Goal: Transaction & Acquisition: Purchase product/service

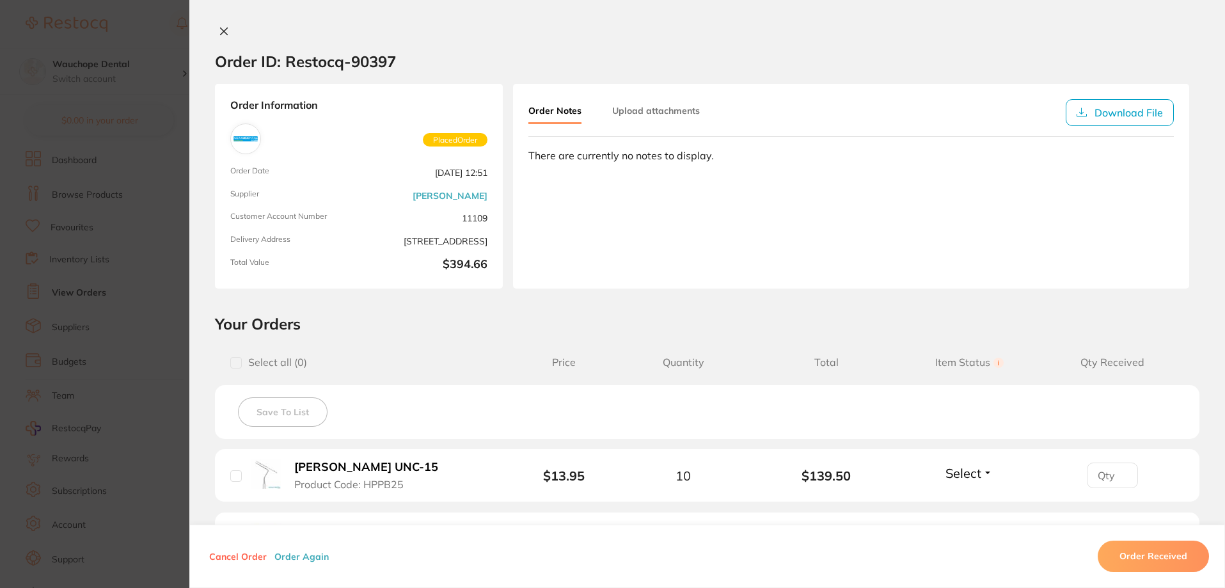
click at [223, 31] on icon at bounding box center [224, 31] width 10 height 10
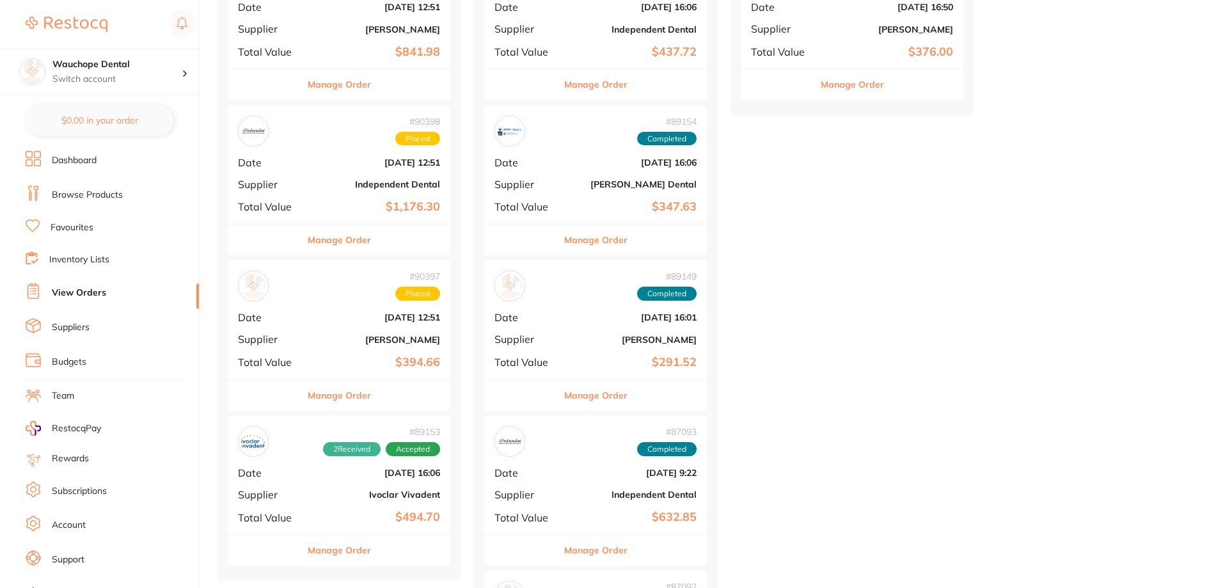
scroll to position [384, 0]
click at [104, 200] on link "Browse Products" at bounding box center [87, 195] width 71 height 13
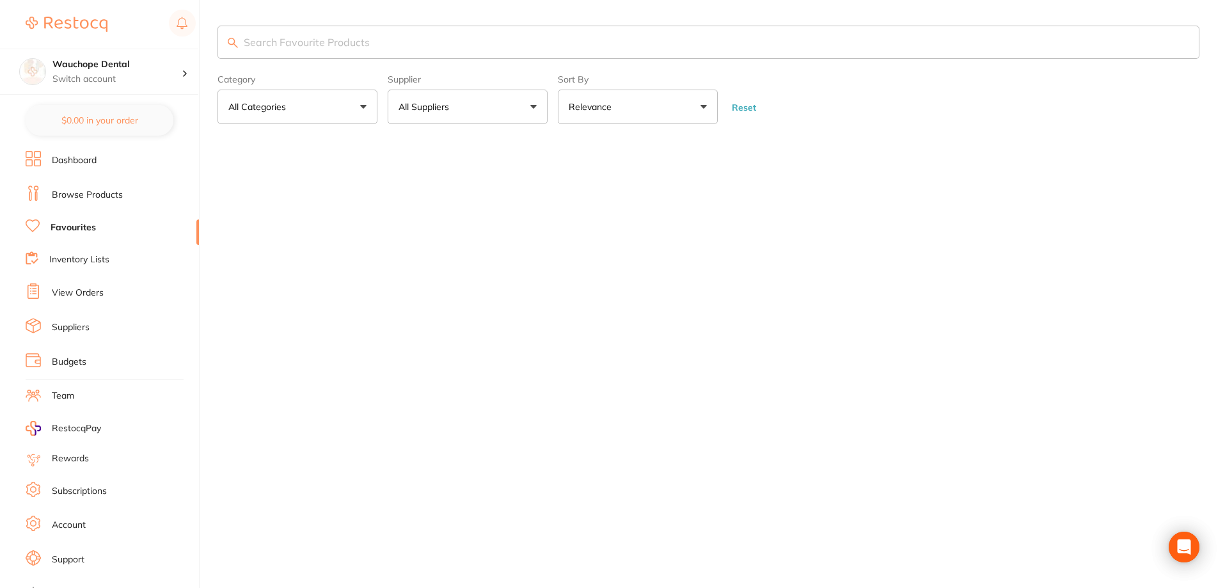
click at [309, 35] on input "search" at bounding box center [708, 42] width 982 height 33
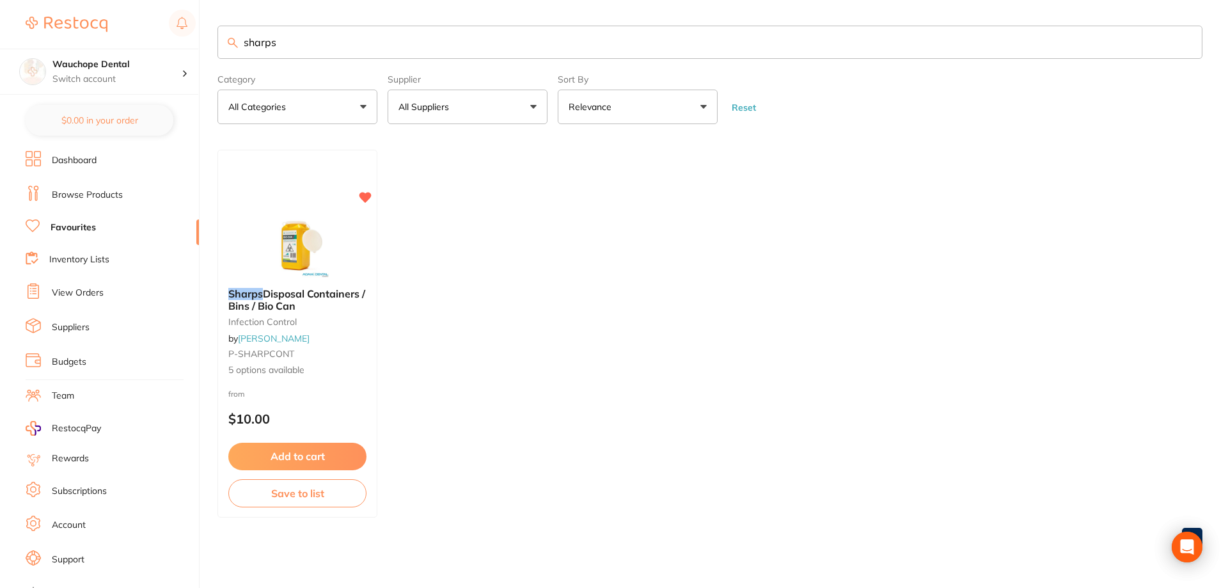
type input "sharps"
click at [322, 214] on img at bounding box center [297, 246] width 83 height 64
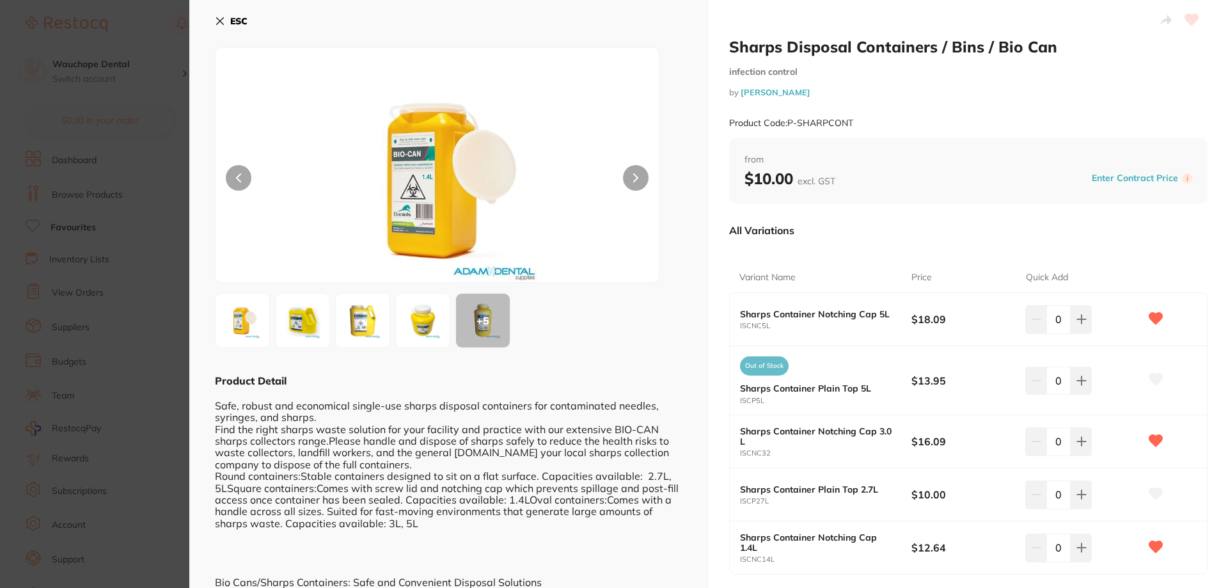
click at [362, 324] on img at bounding box center [363, 320] width 46 height 46
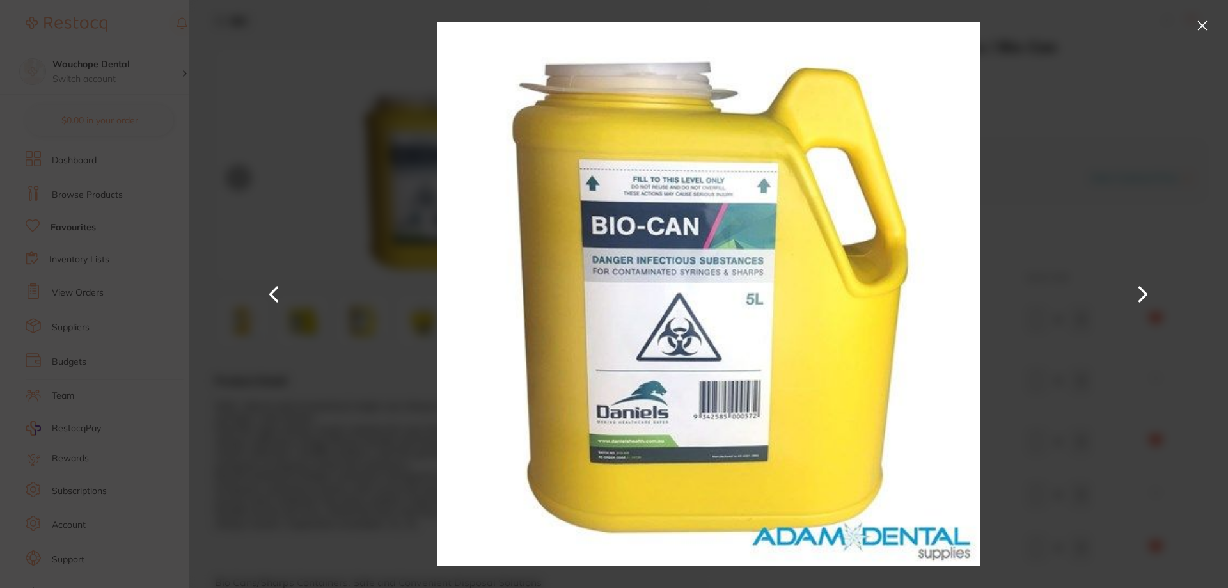
click at [1201, 29] on button at bounding box center [1202, 25] width 20 height 20
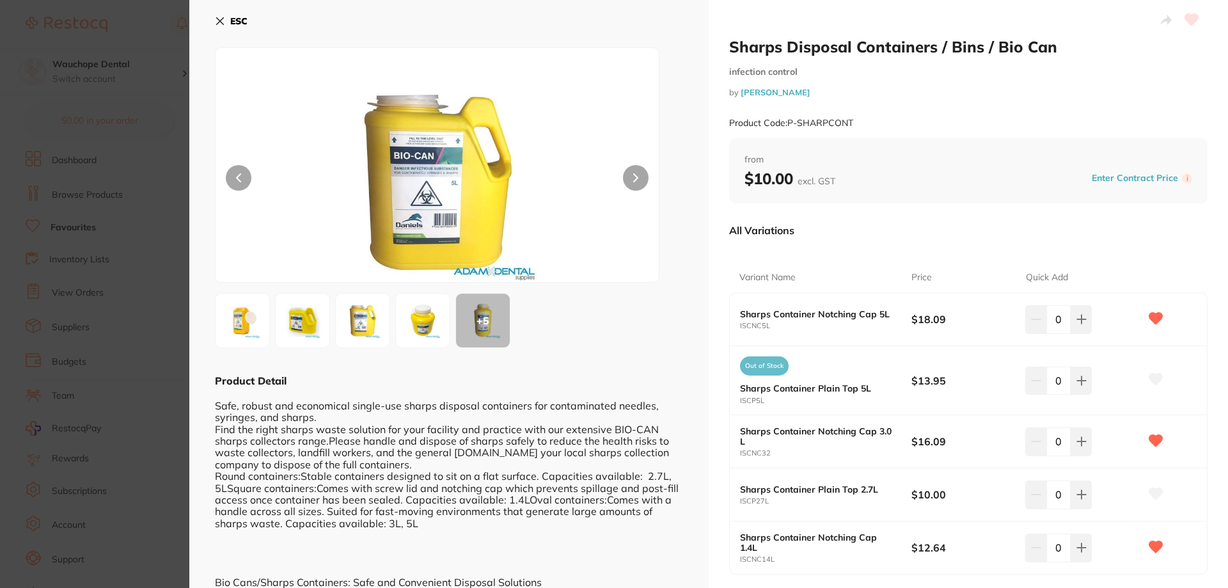
click at [360, 323] on img at bounding box center [363, 320] width 46 height 46
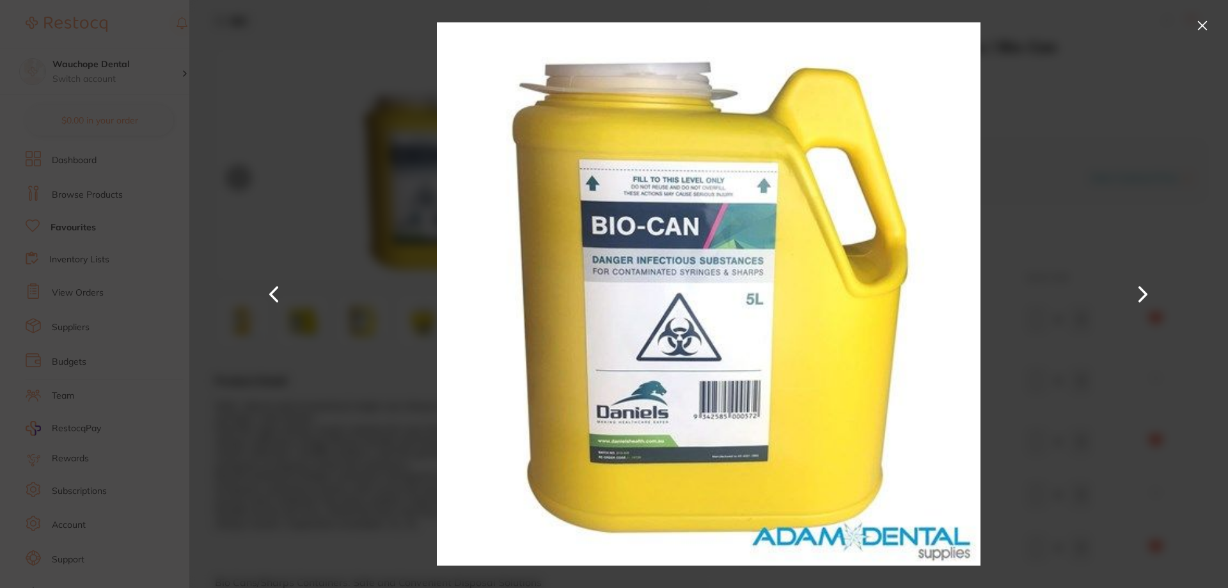
click at [1192, 24] on button at bounding box center [1202, 25] width 20 height 20
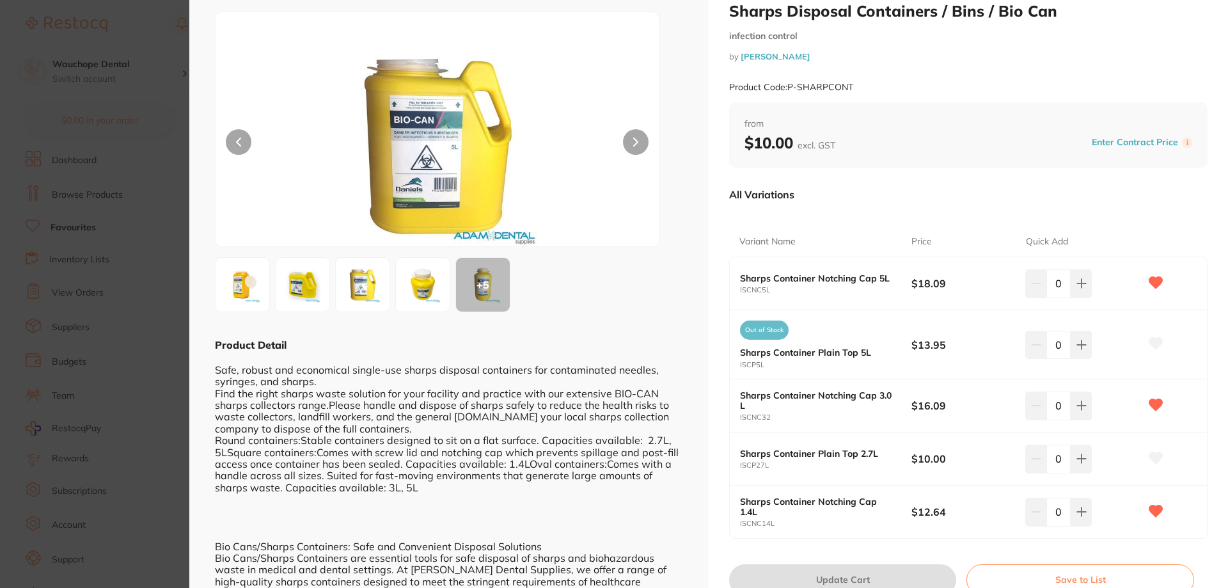
scroll to position [64, 0]
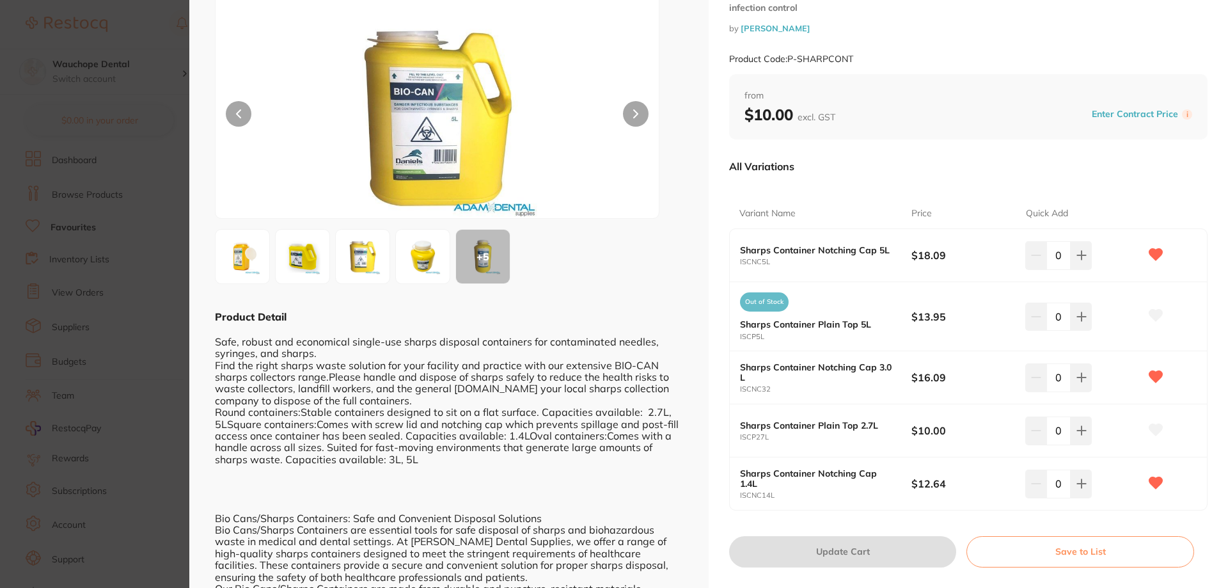
click at [1150, 372] on icon at bounding box center [1155, 377] width 13 height 12
click at [1152, 485] on icon at bounding box center [1155, 483] width 13 height 12
click at [1154, 377] on icon at bounding box center [1155, 377] width 13 height 12
click at [1156, 377] on icon at bounding box center [1155, 377] width 13 height 12
click at [1078, 250] on icon at bounding box center [1081, 255] width 10 height 10
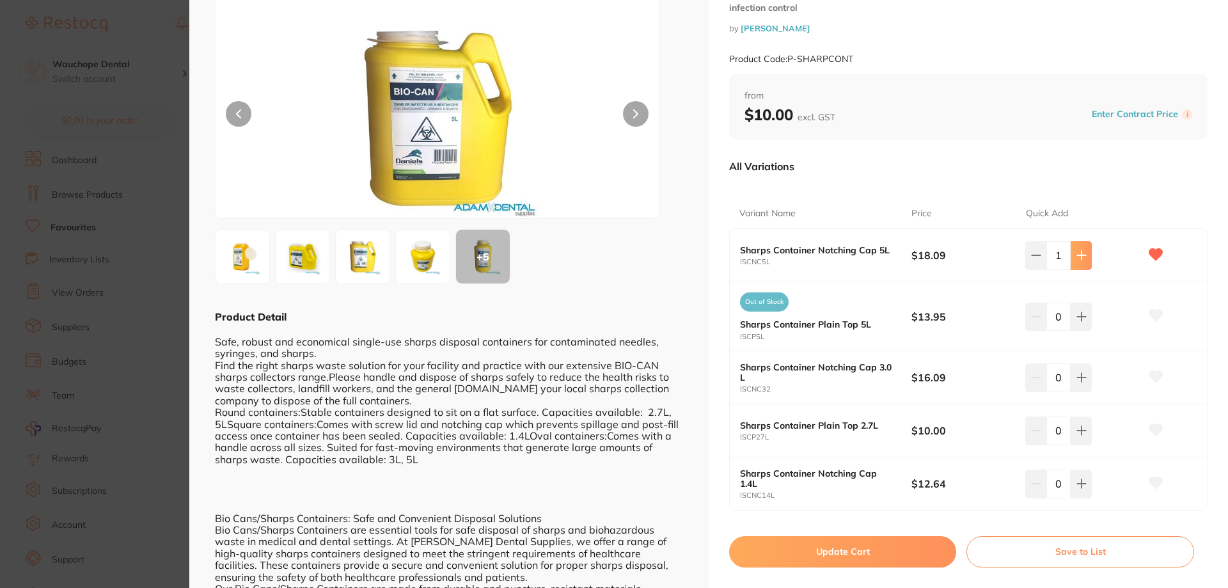
click at [1078, 250] on icon at bounding box center [1081, 255] width 10 height 10
click at [1039, 246] on button at bounding box center [1035, 255] width 21 height 28
type input "3"
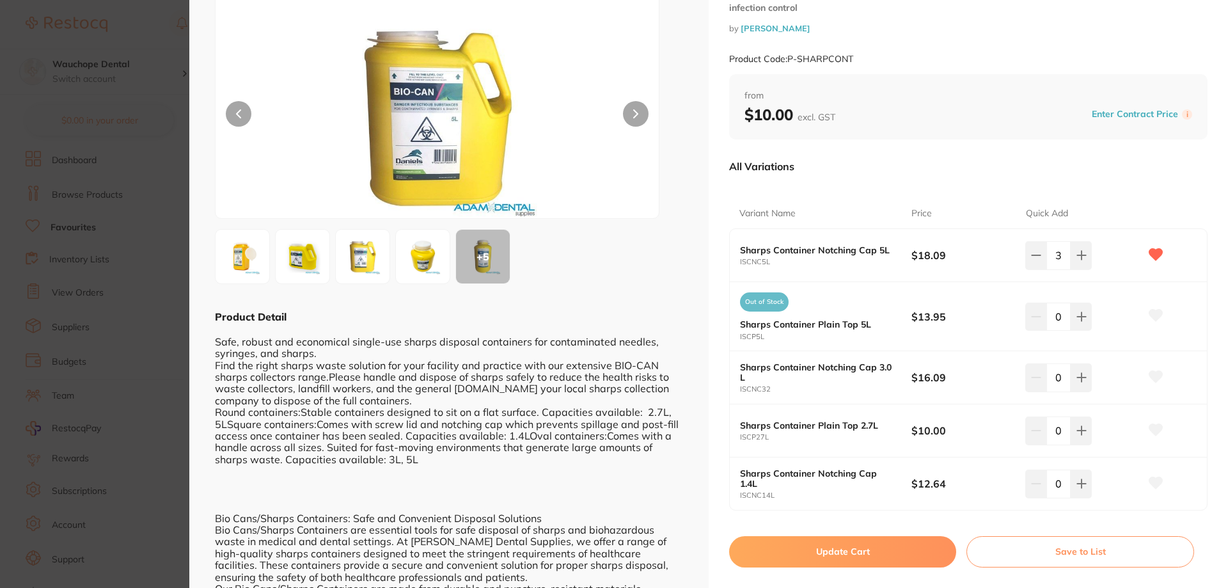
click at [916, 565] on button "Update Cart" at bounding box center [842, 551] width 227 height 31
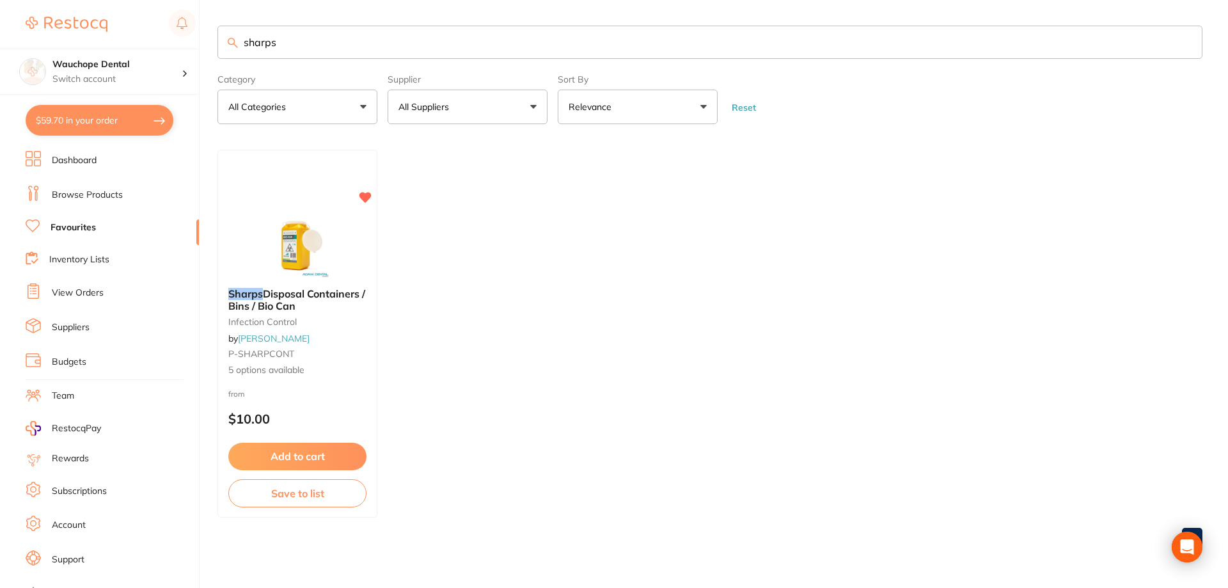
click at [54, 127] on button "$59.70 in your order" at bounding box center [100, 120] width 148 height 31
checkbox input "true"
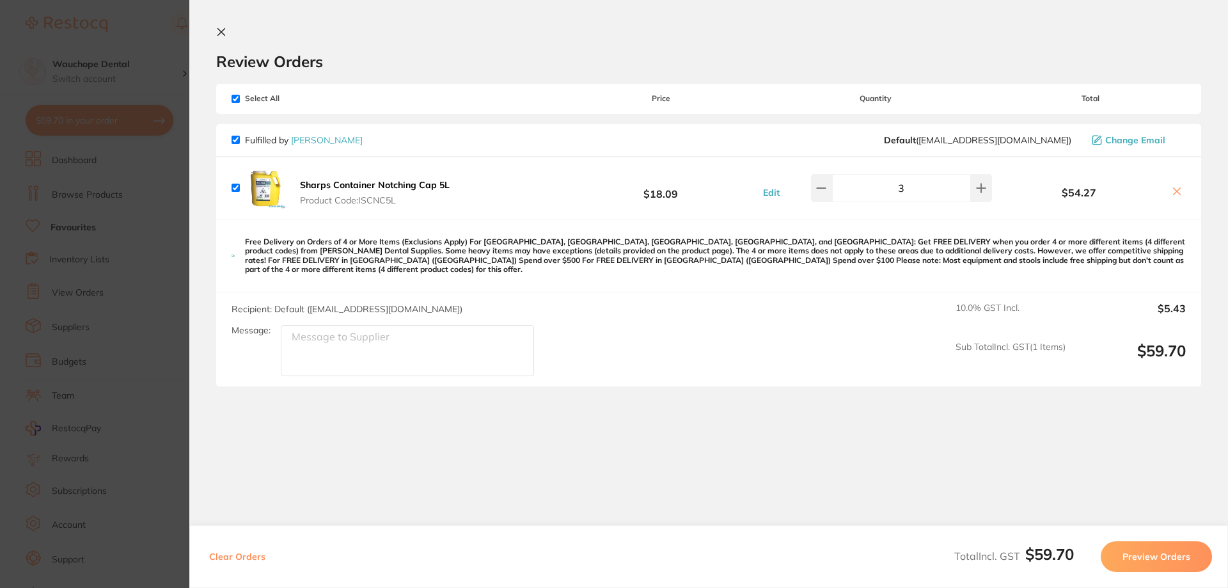
click at [216, 32] on icon at bounding box center [221, 32] width 10 height 10
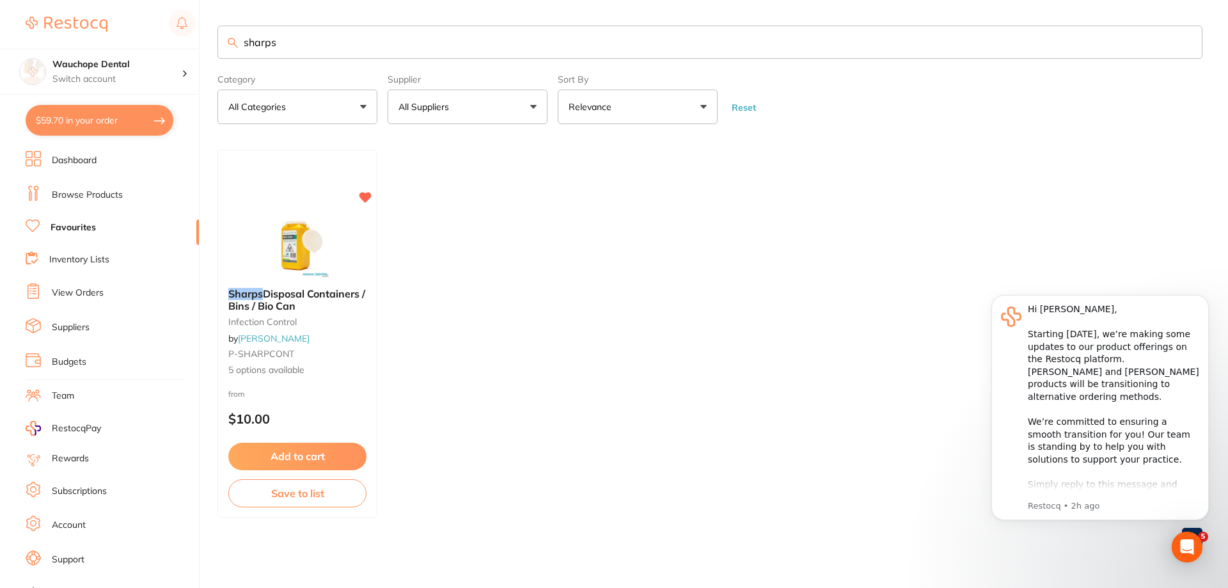
click at [98, 192] on link "Browse Products" at bounding box center [87, 195] width 71 height 13
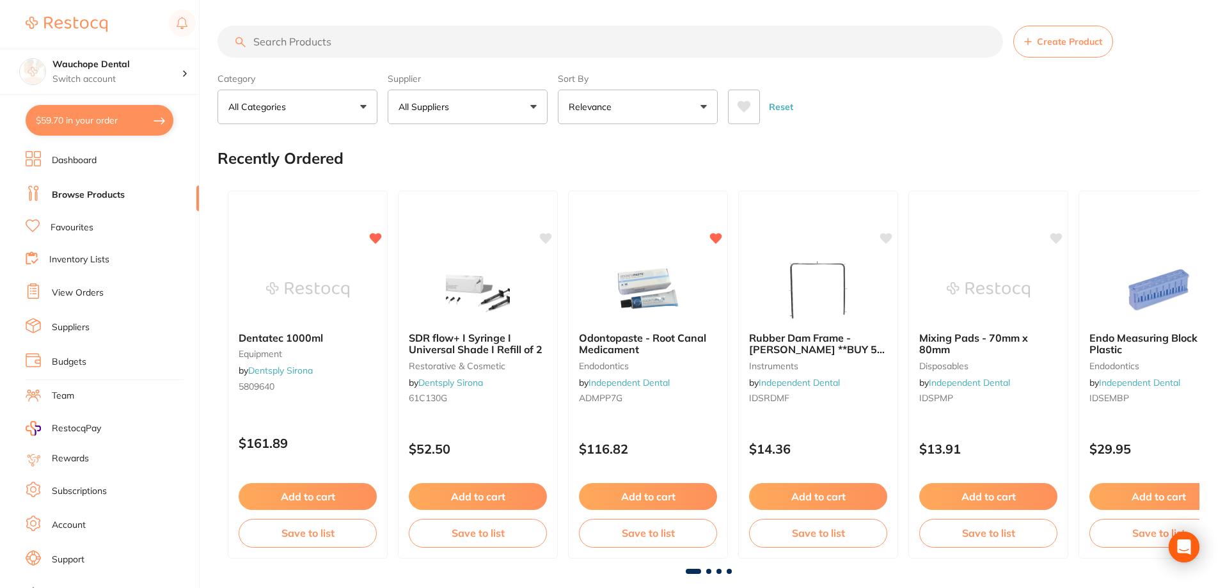
click at [395, 45] on input "search" at bounding box center [609, 42] width 785 height 32
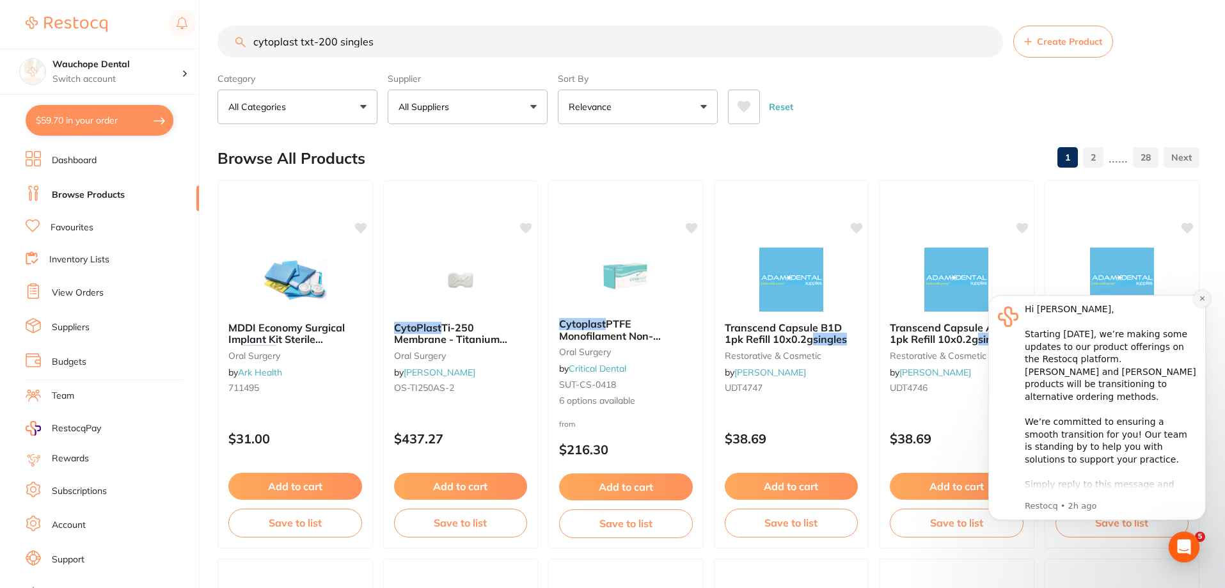
type input "cytoplast txt-200 singles"
click at [1202, 298] on icon "Dismiss notification" at bounding box center [1201, 298] width 4 height 4
